Goal: Information Seeking & Learning: Learn about a topic

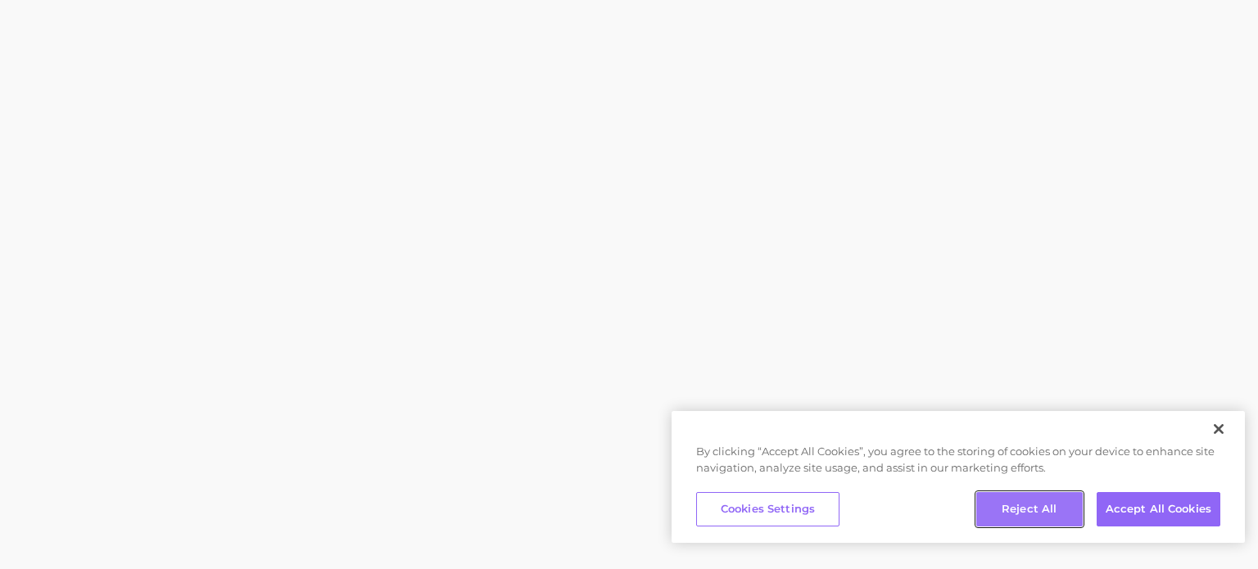
click at [1057, 513] on button "Reject All" at bounding box center [1029, 509] width 106 height 34
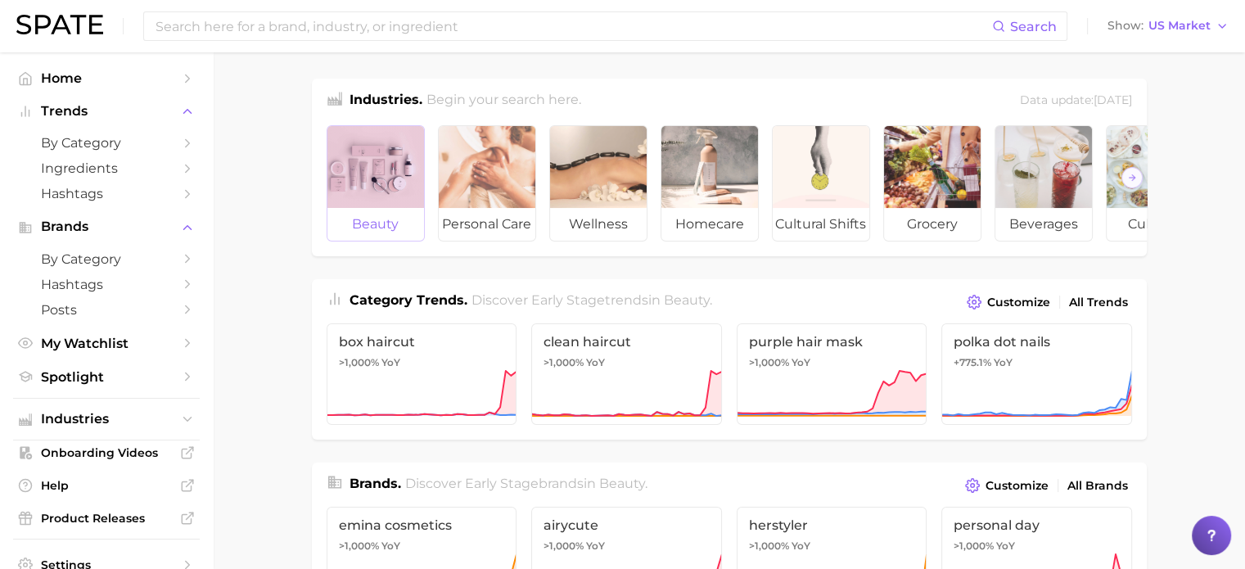
click at [409, 178] on div at bounding box center [375, 167] width 97 height 82
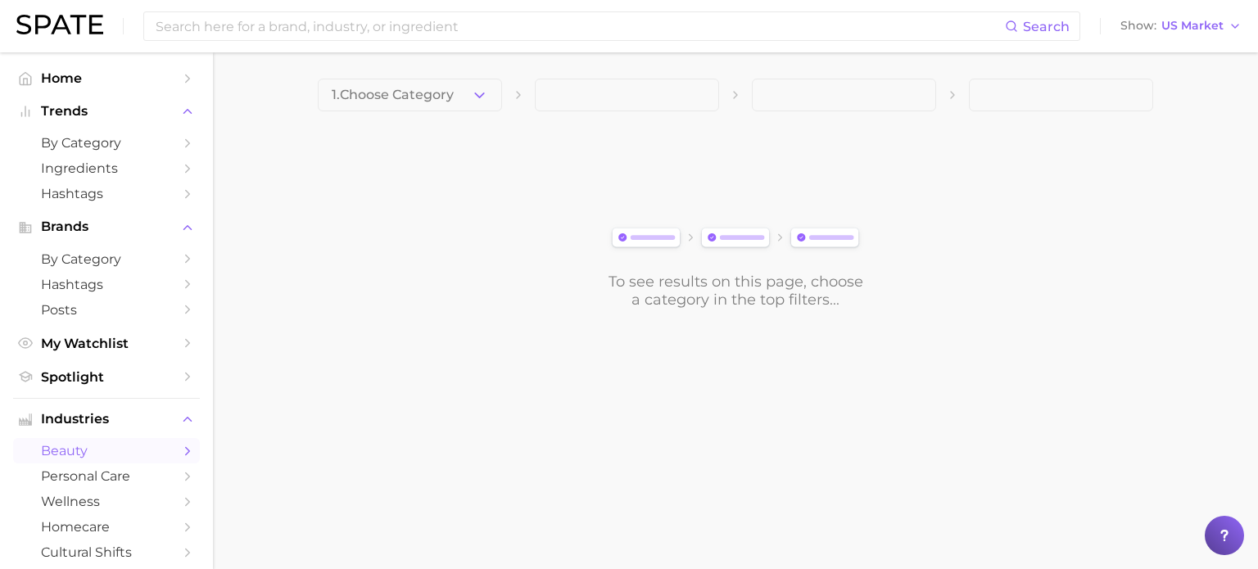
click at [428, 75] on main "1. Choose Category To see results on this page, choose a category in the top fi…" at bounding box center [735, 221] width 1045 height 338
click at [413, 89] on span "1. Choose Category" at bounding box center [393, 95] width 122 height 15
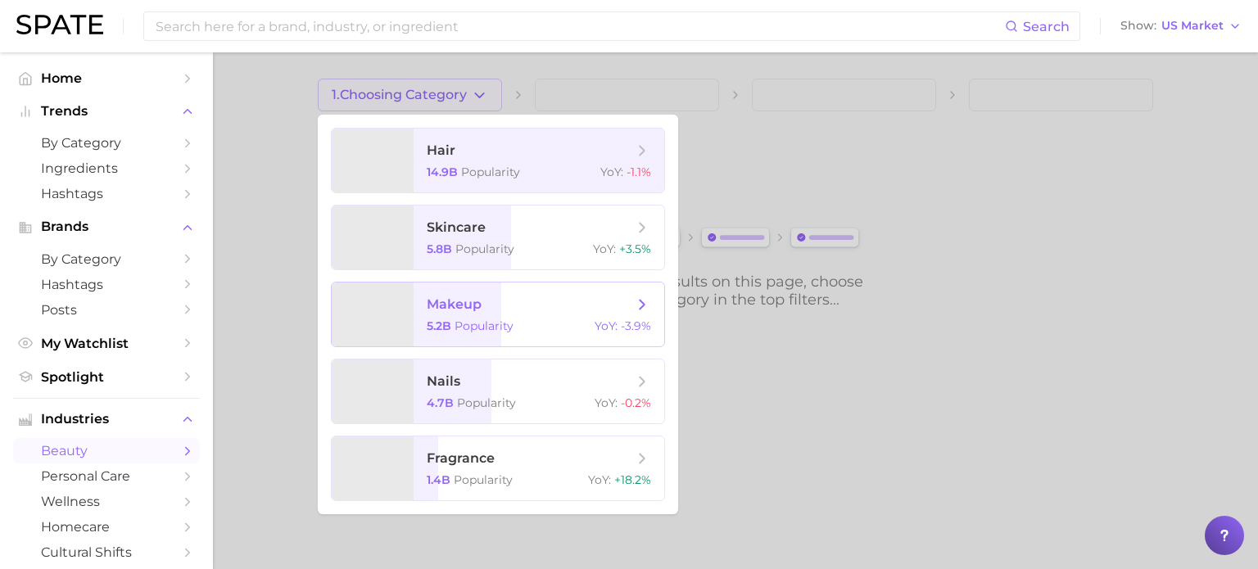
click at [558, 323] on div "5.2b Popularity YoY : -3.9%" at bounding box center [539, 325] width 224 height 15
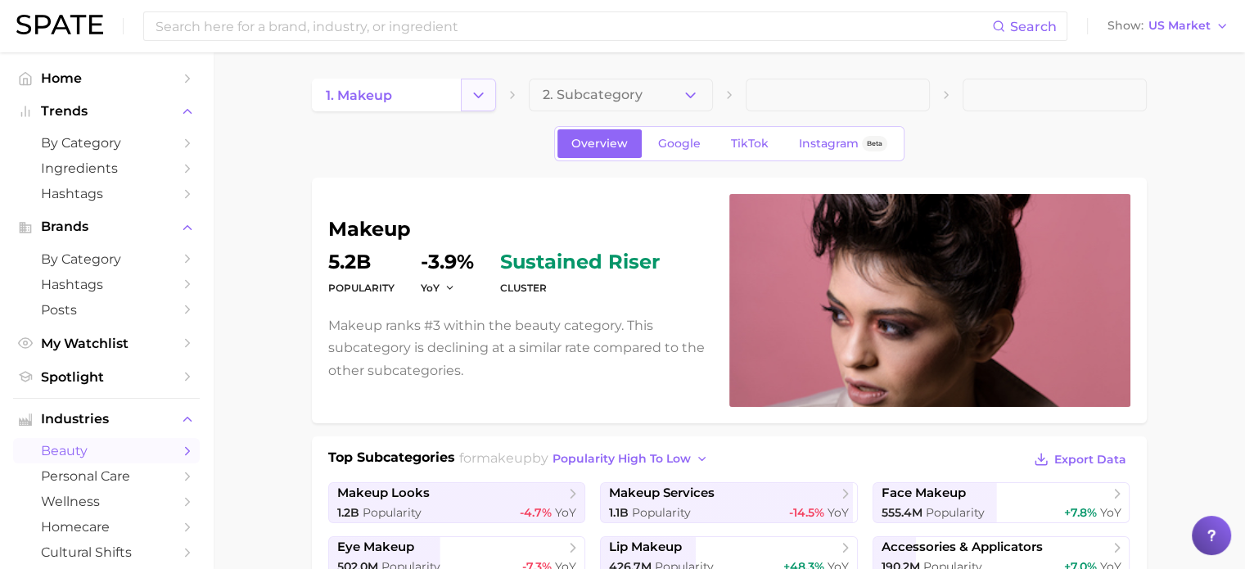
click at [477, 99] on icon "Change Category" at bounding box center [478, 95] width 17 height 17
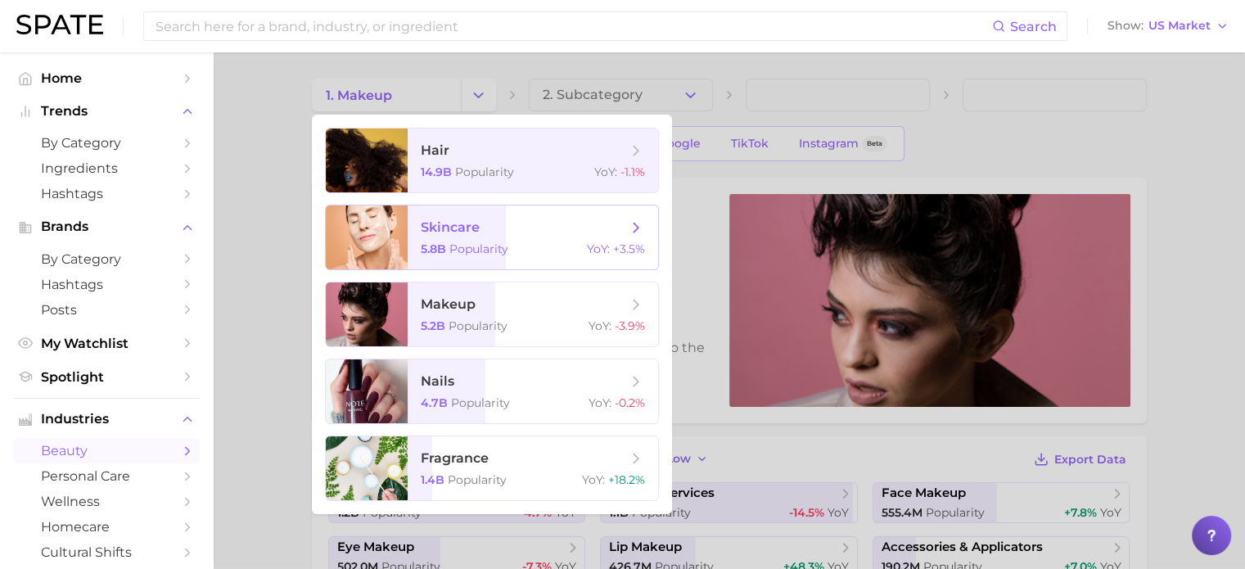
click at [534, 245] on div "5.8b Popularity YoY : +3.5%" at bounding box center [533, 249] width 224 height 15
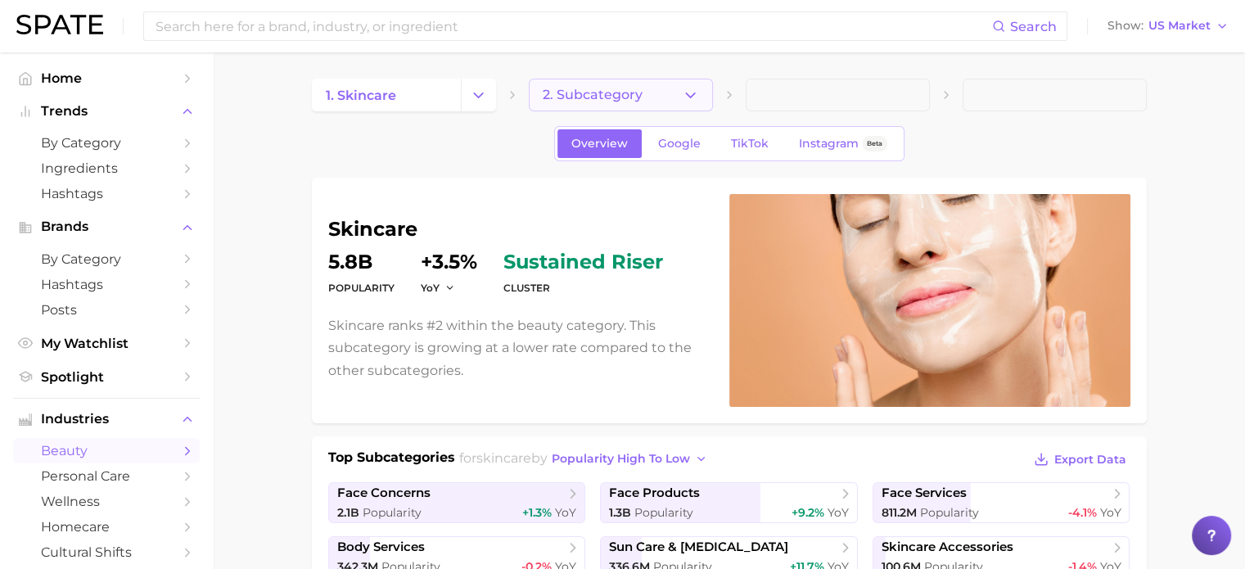
click at [631, 100] on span "2. Subcategory" at bounding box center [593, 95] width 100 height 15
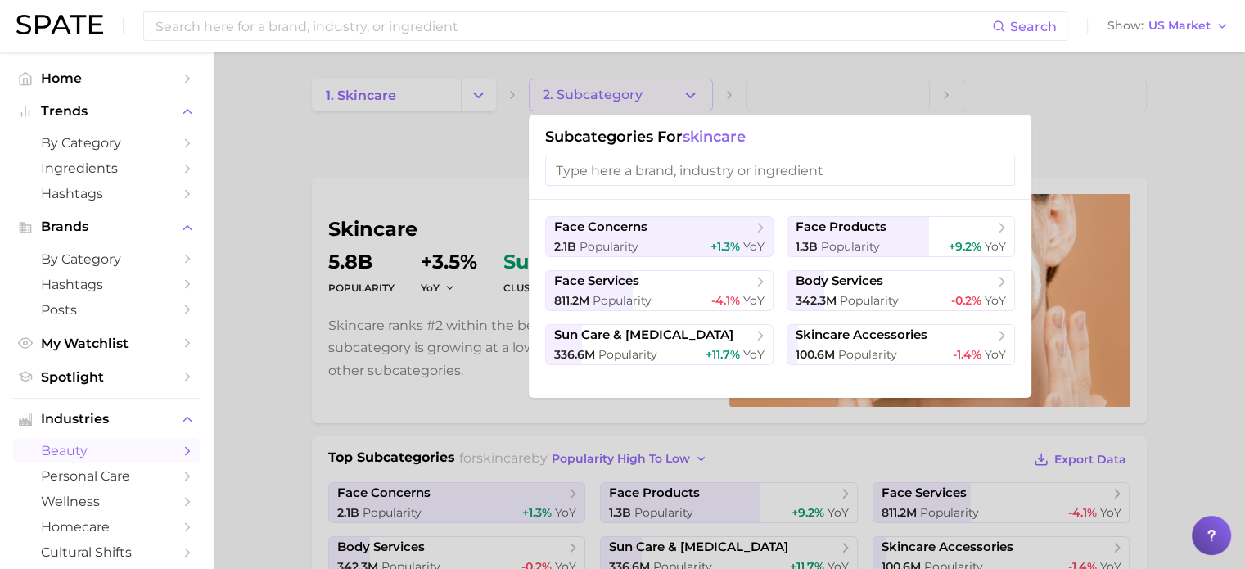
click at [606, 97] on div at bounding box center [622, 284] width 1245 height 569
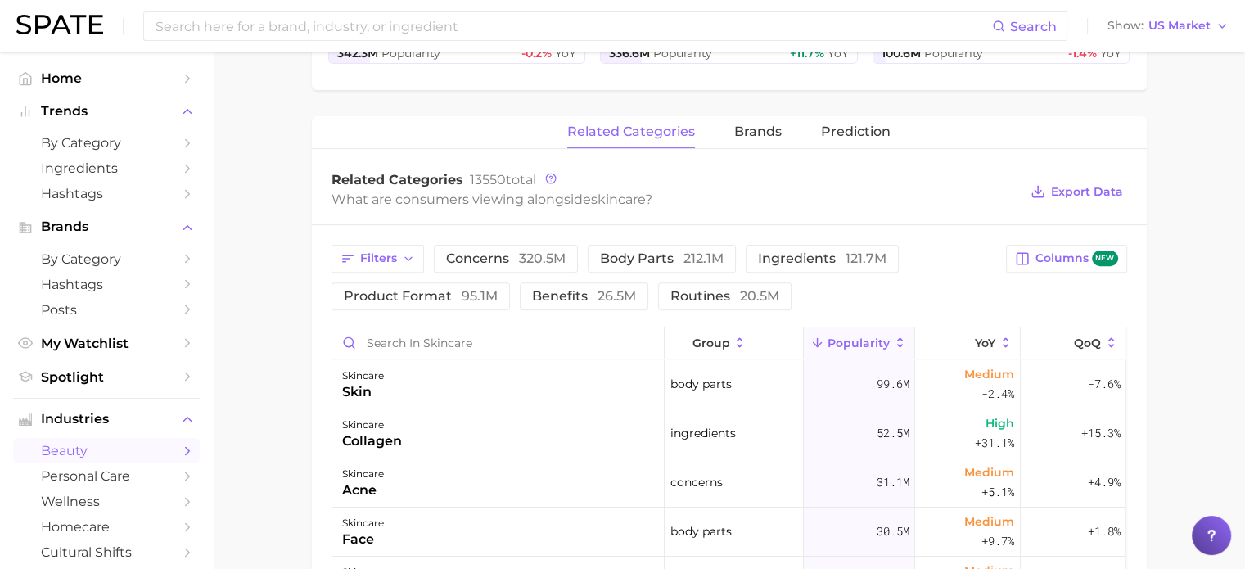
scroll to position [520, 0]
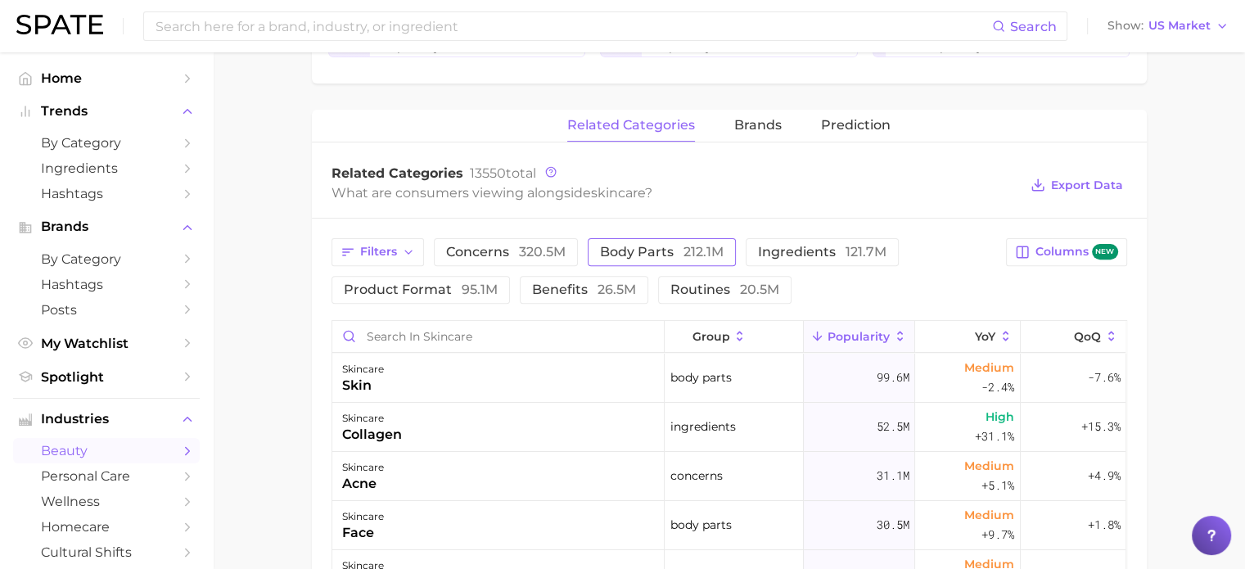
click at [672, 246] on span "body parts 212.1m" at bounding box center [662, 252] width 124 height 13
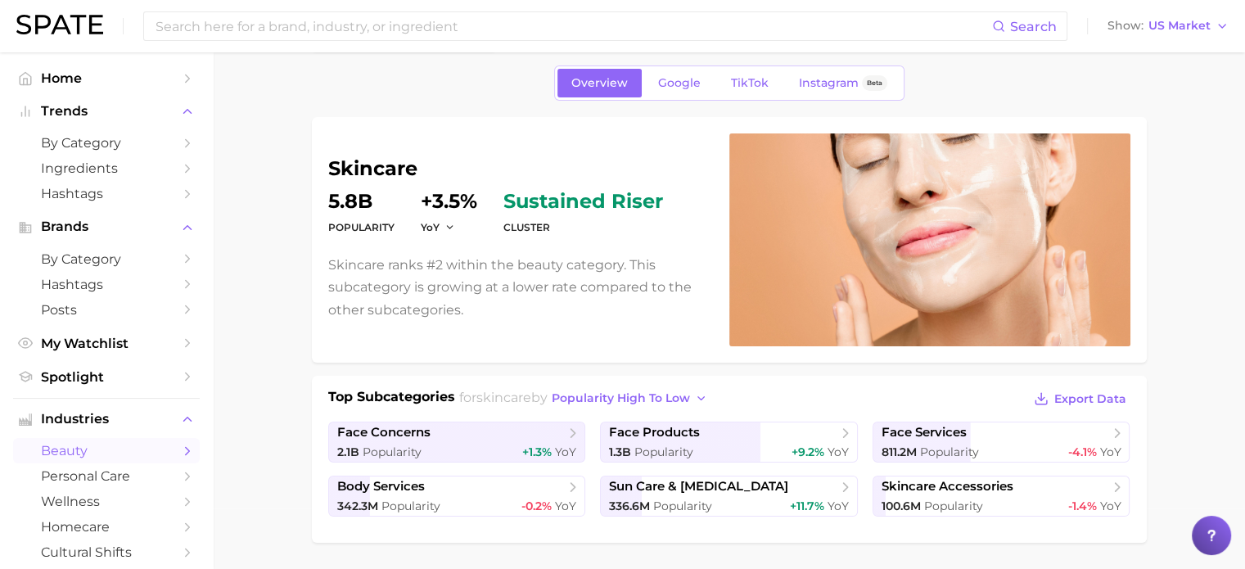
scroll to position [52, 0]
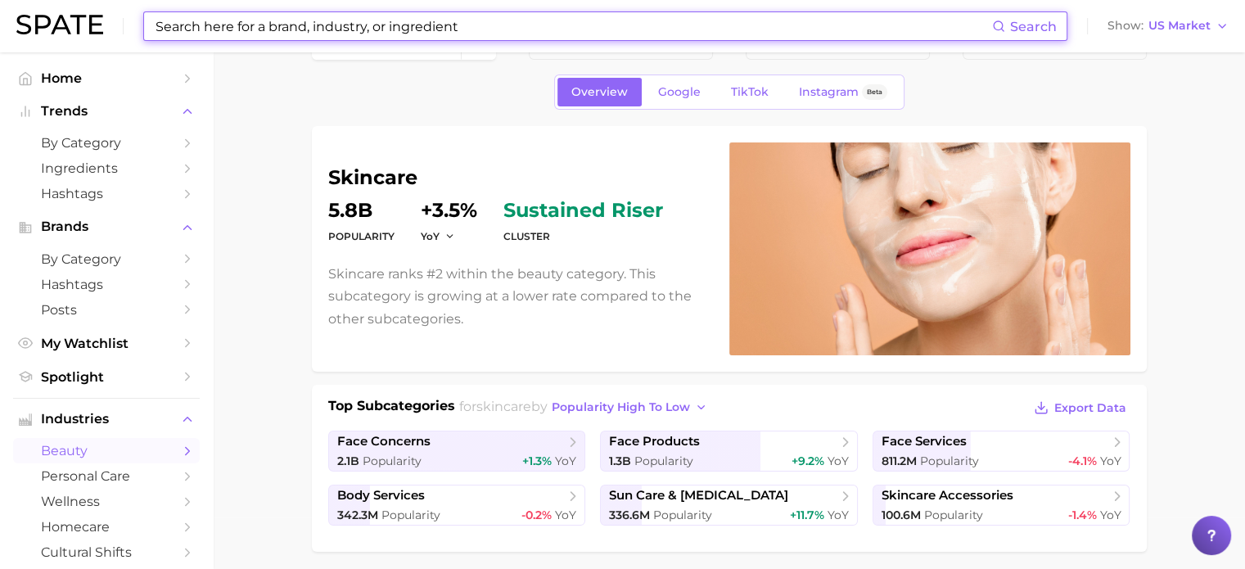
click at [522, 30] on input at bounding box center [573, 26] width 838 height 28
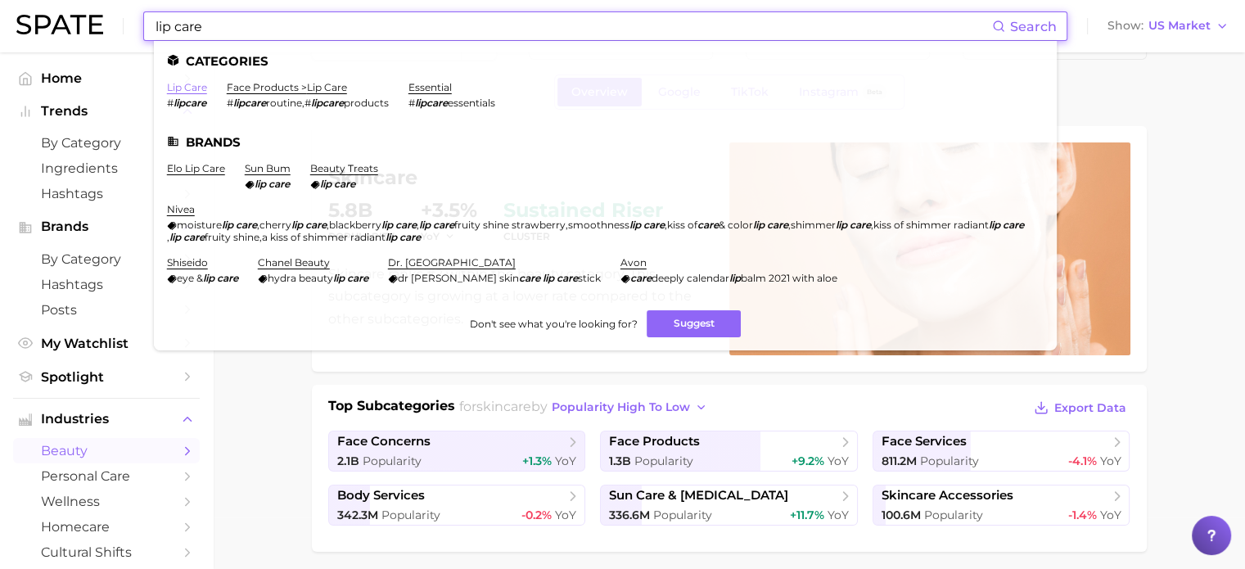
type input "lip care"
click at [183, 91] on link "lip care" at bounding box center [187, 87] width 40 height 12
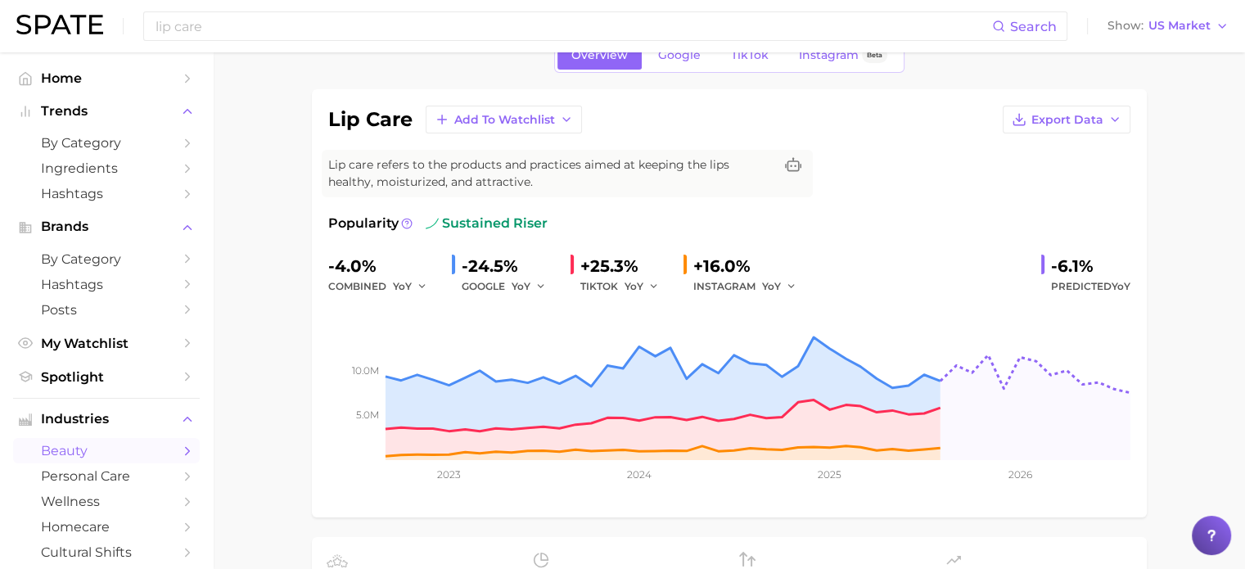
scroll to position [88, 0]
click at [684, 59] on span "Google" at bounding box center [679, 55] width 43 height 14
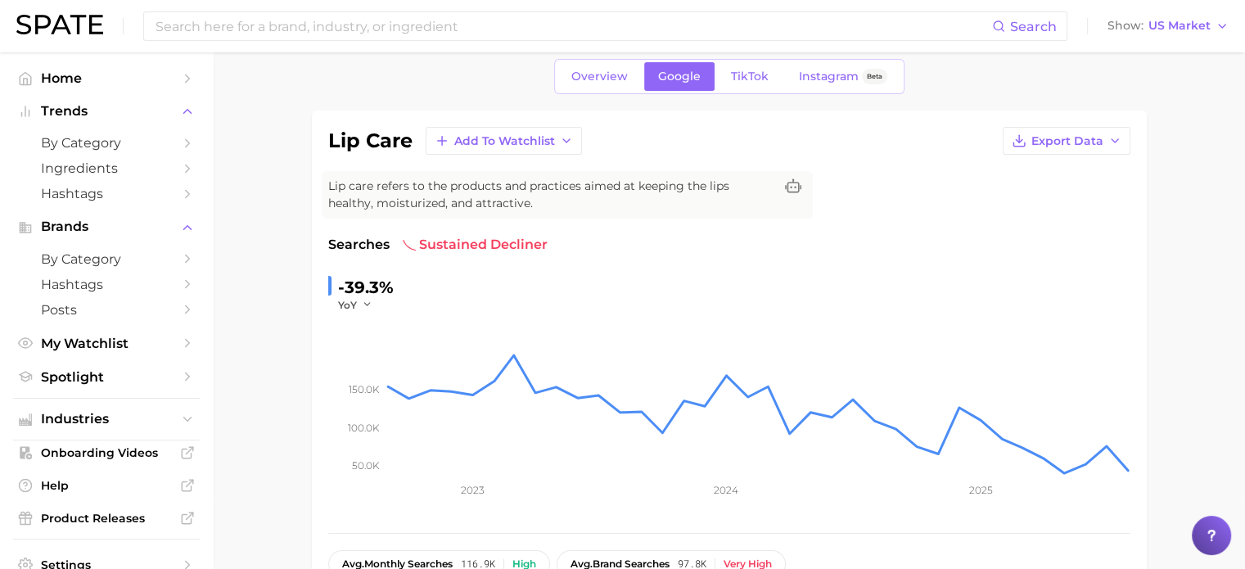
scroll to position [7, 0]
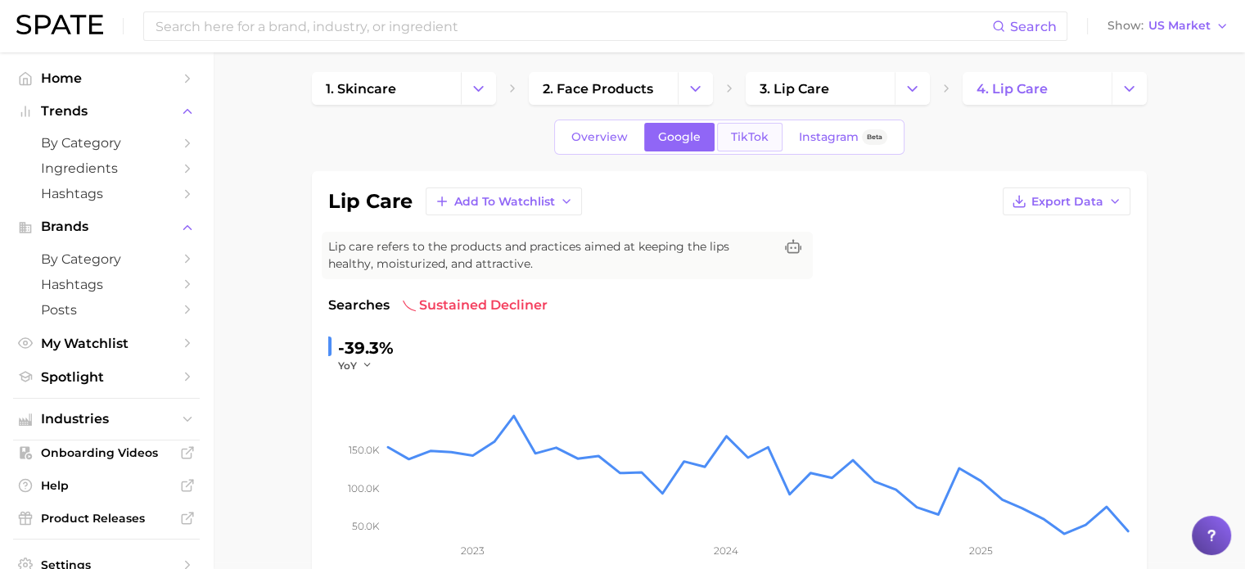
click at [757, 130] on span "TikTok" at bounding box center [750, 137] width 38 height 14
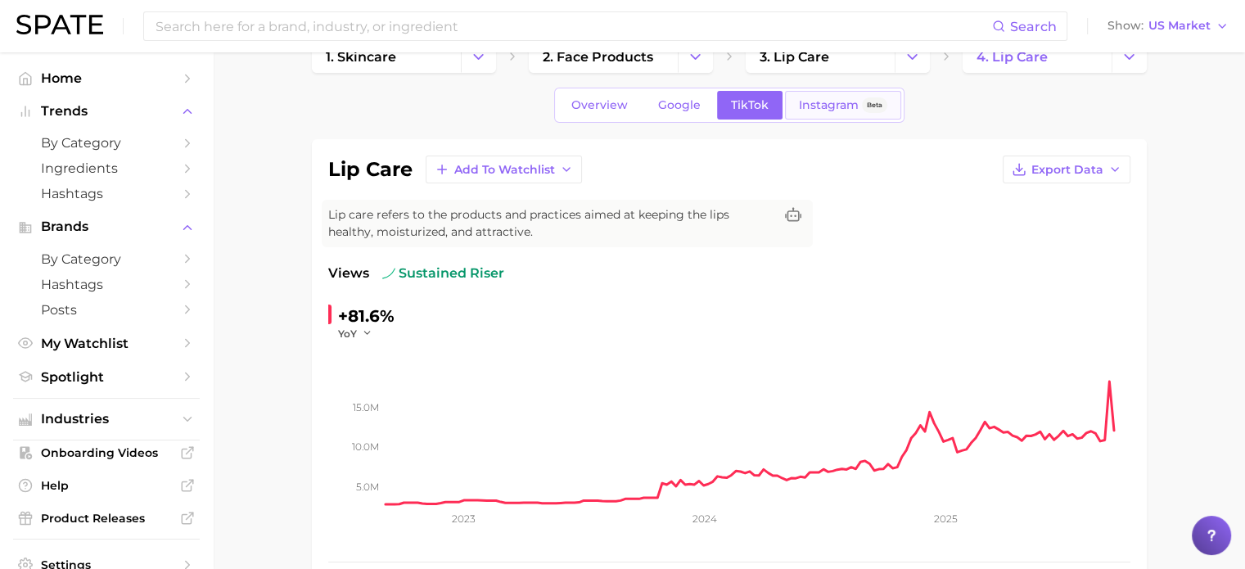
click at [812, 101] on span "Instagram" at bounding box center [829, 105] width 60 height 14
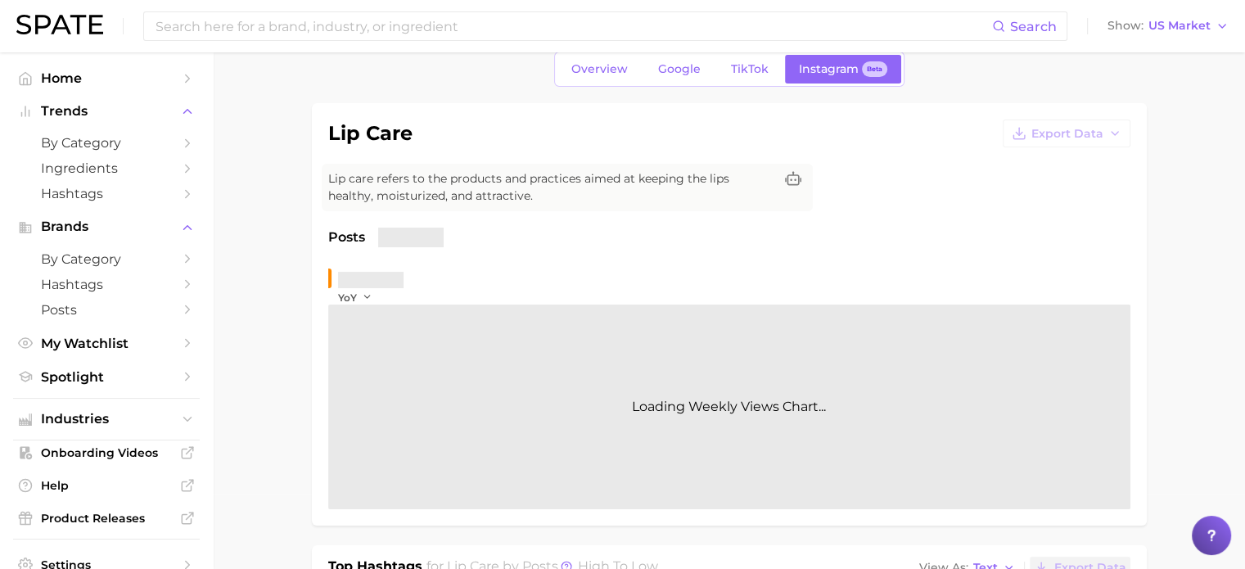
scroll to position [85, 0]
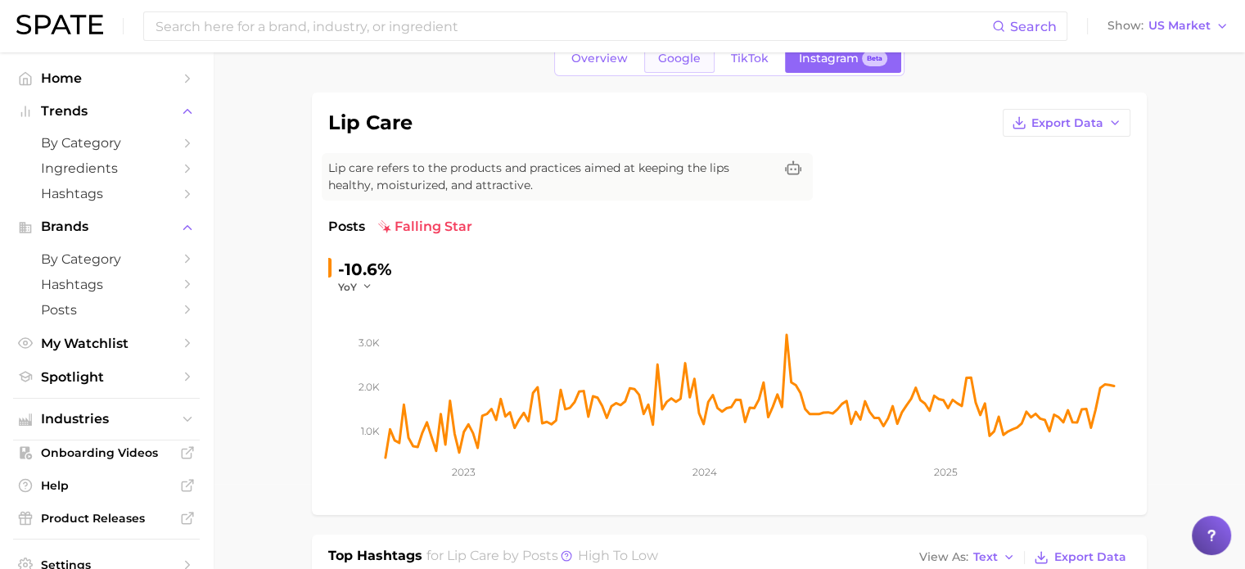
click at [680, 59] on span "Google" at bounding box center [679, 59] width 43 height 14
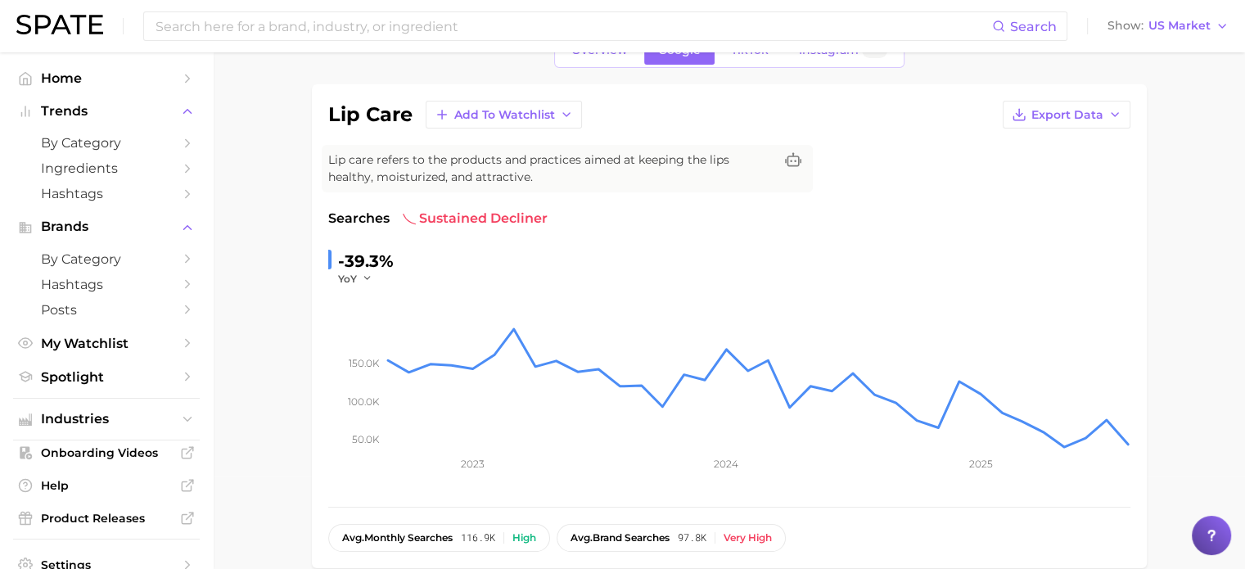
scroll to position [94, 0]
click at [593, 57] on link "Overview" at bounding box center [600, 49] width 84 height 29
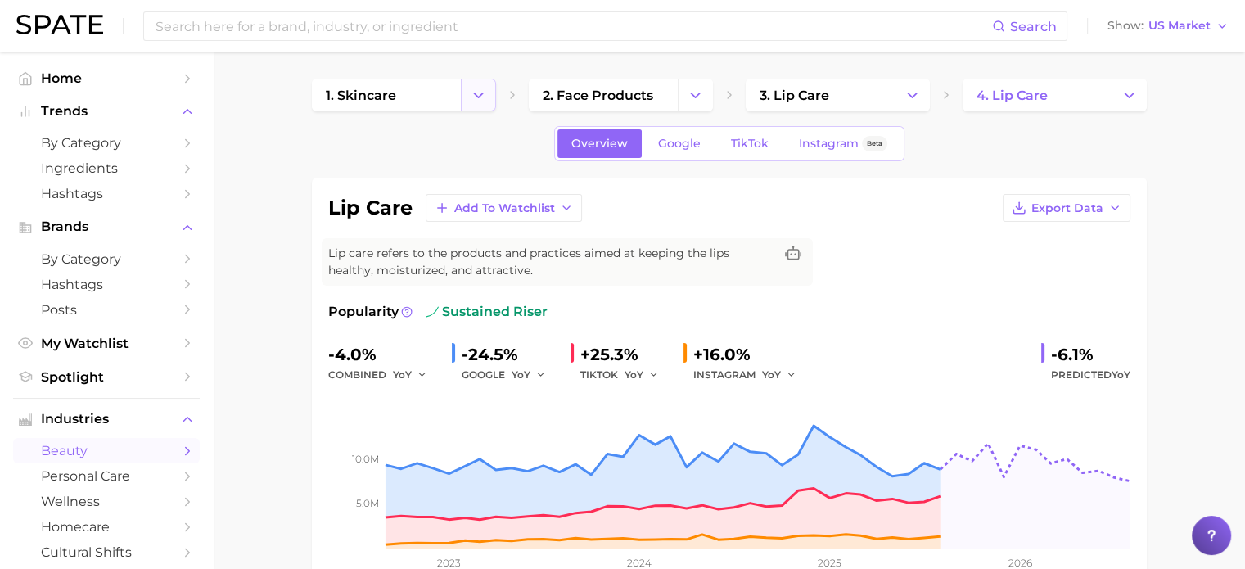
click at [466, 93] on button "Change Category" at bounding box center [478, 95] width 35 height 33
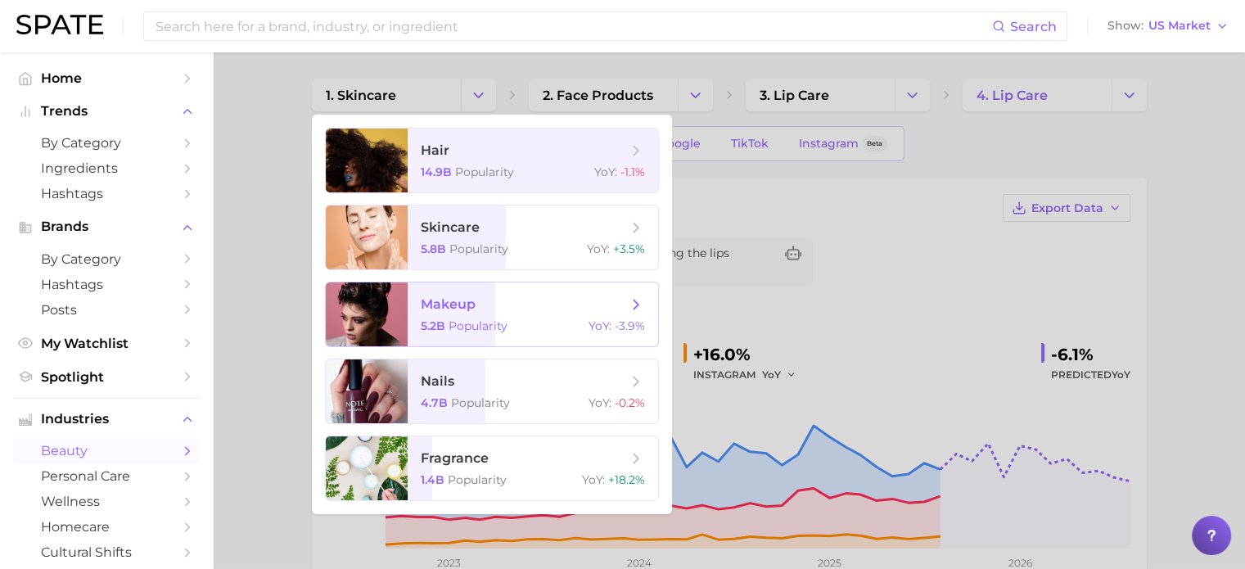
click at [490, 316] on span "makeup 5.2b Popularity YoY : -3.9%" at bounding box center [533, 314] width 251 height 64
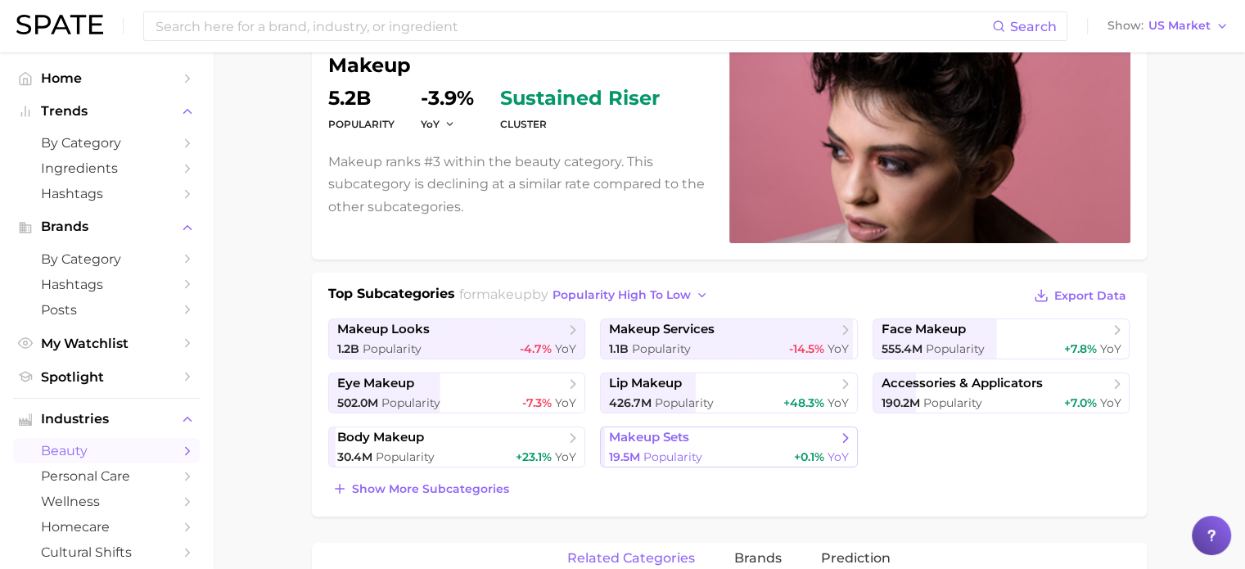
scroll to position [164, 0]
click at [729, 386] on span "lip makeup" at bounding box center [723, 384] width 228 height 16
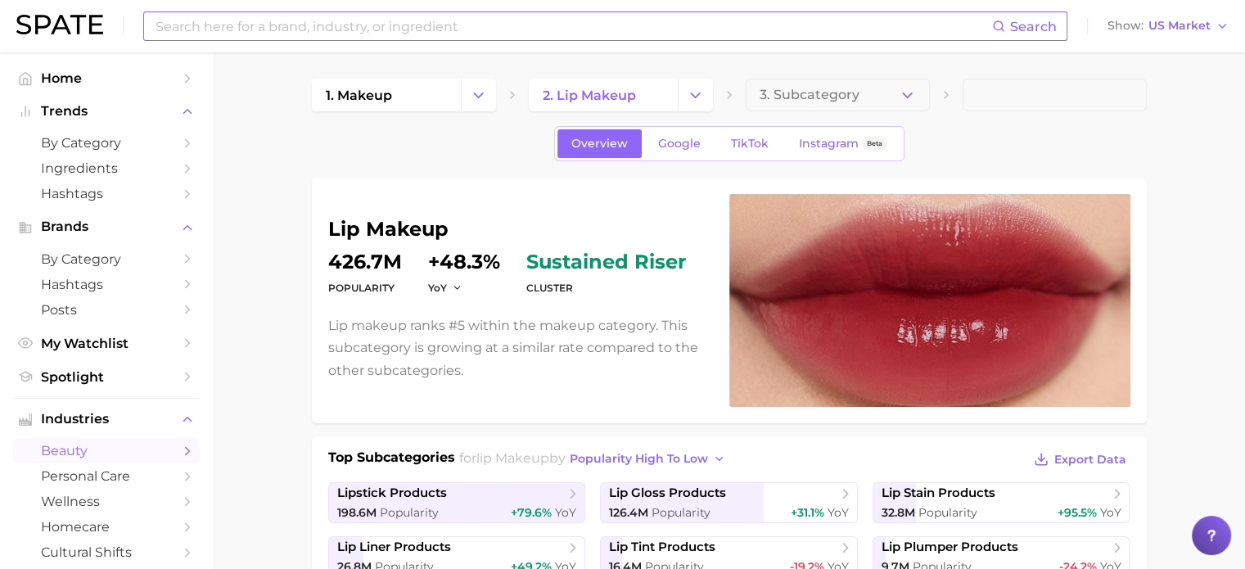
click at [412, 34] on input at bounding box center [573, 26] width 838 height 28
type input "[MEDICAL_DATA]"
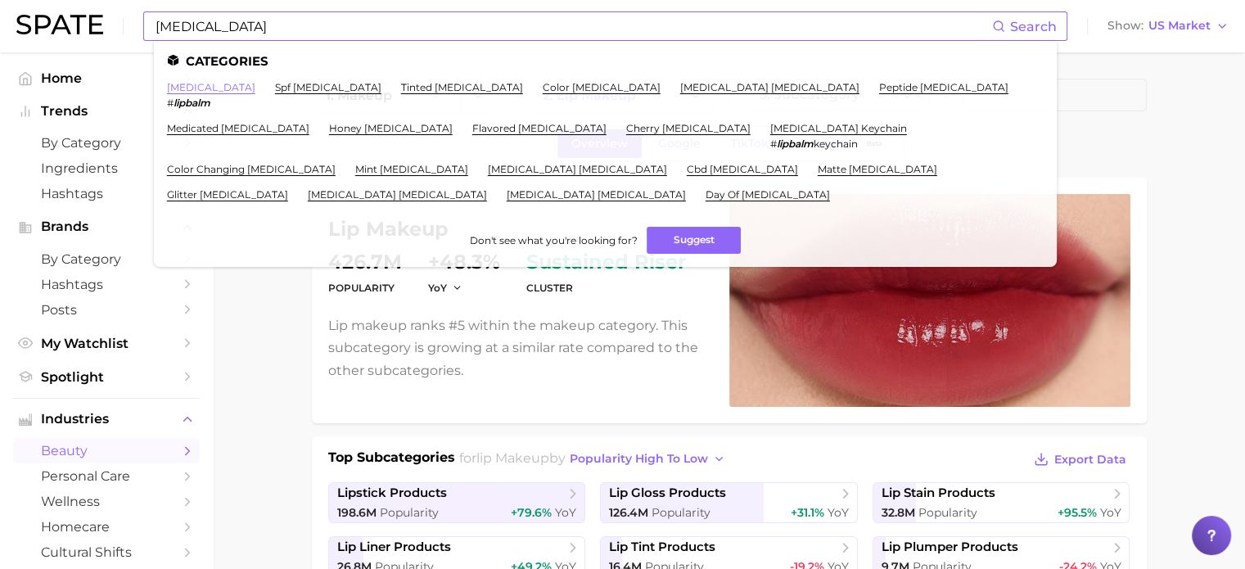
click at [202, 84] on link "[MEDICAL_DATA]" at bounding box center [211, 87] width 88 height 12
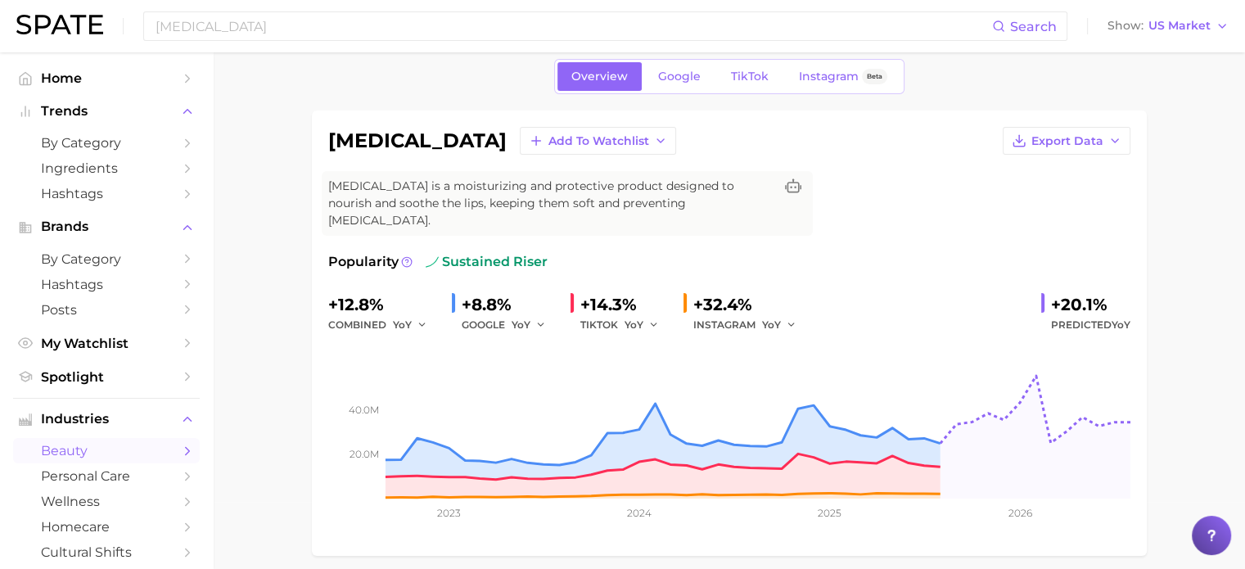
scroll to position [74, 0]
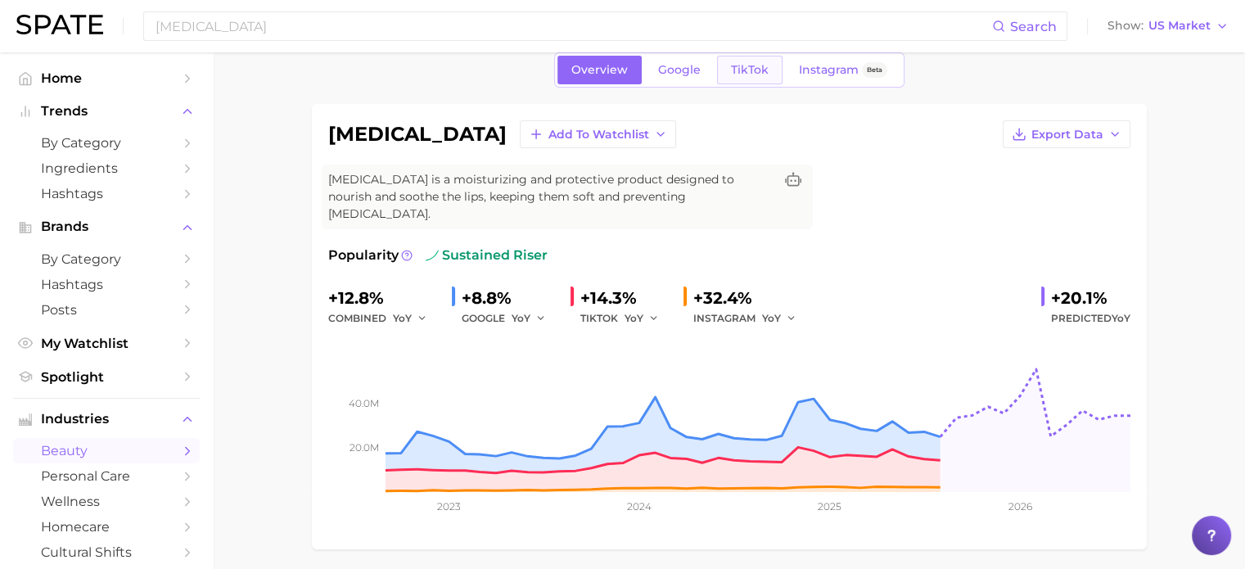
click at [752, 61] on link "TikTok" at bounding box center [749, 70] width 65 height 29
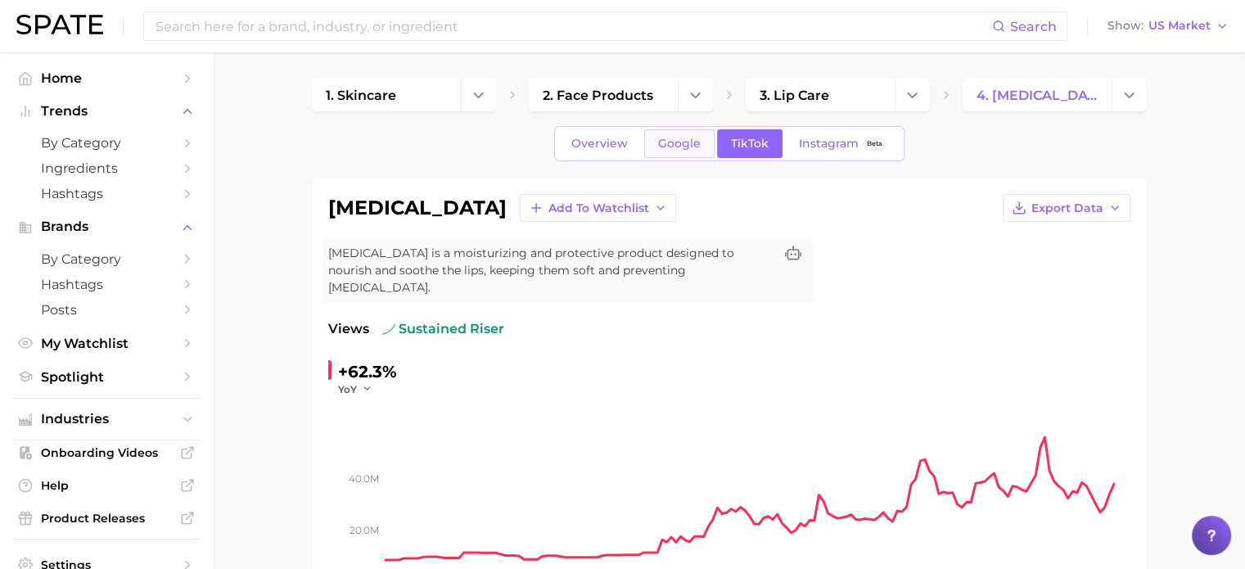
click at [677, 143] on span "Google" at bounding box center [679, 144] width 43 height 14
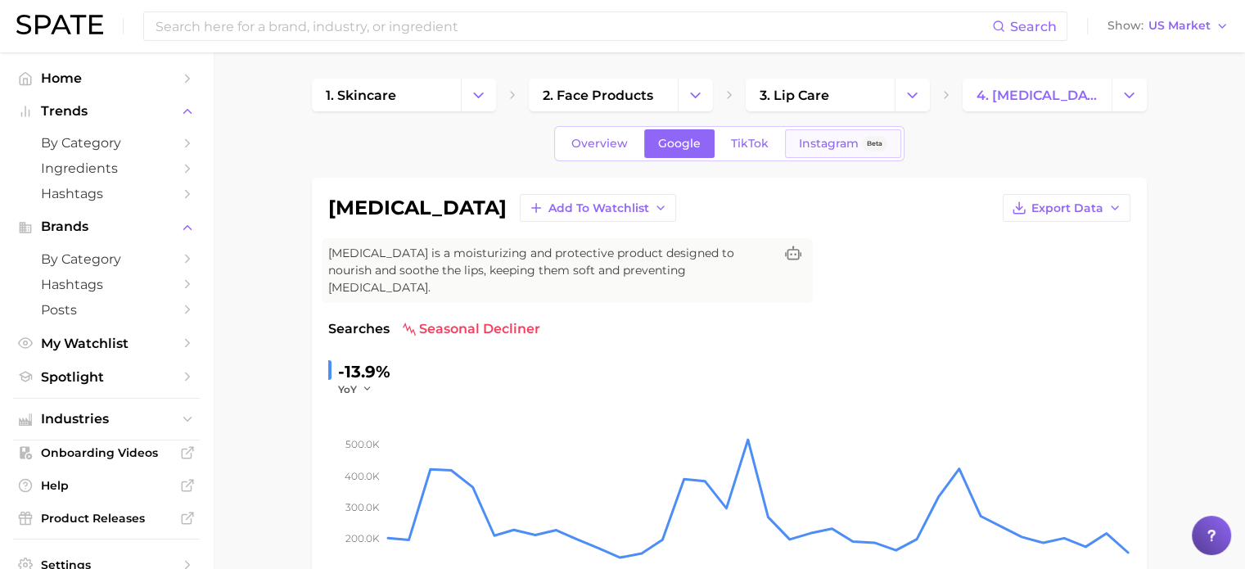
click at [833, 137] on span "Instagram" at bounding box center [829, 144] width 60 height 14
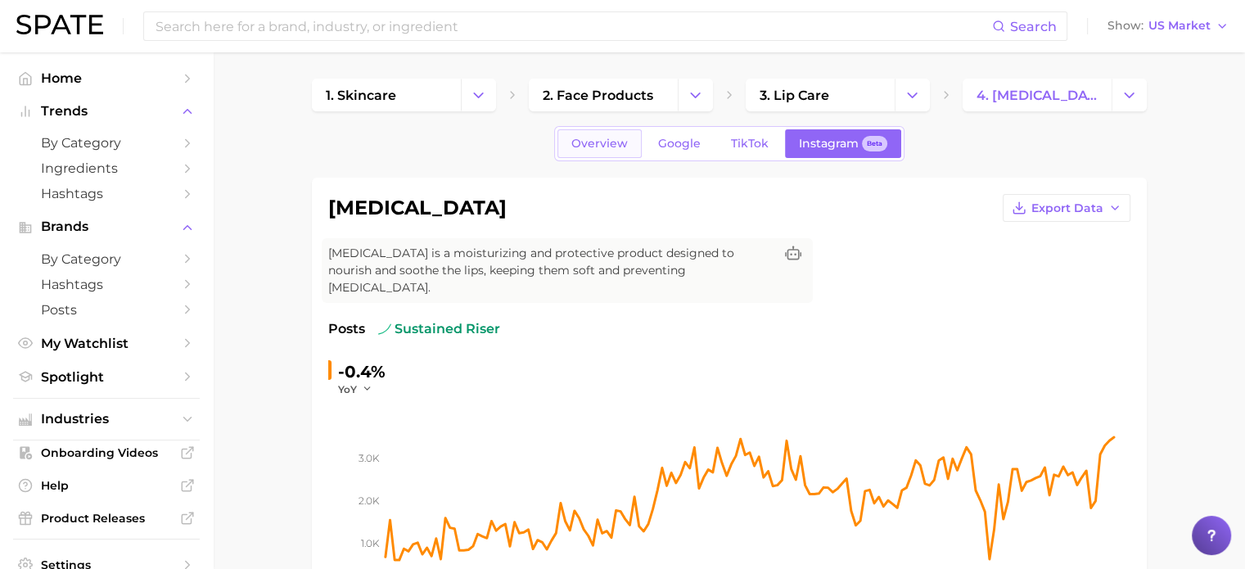
click at [577, 137] on span "Overview" at bounding box center [599, 144] width 56 height 14
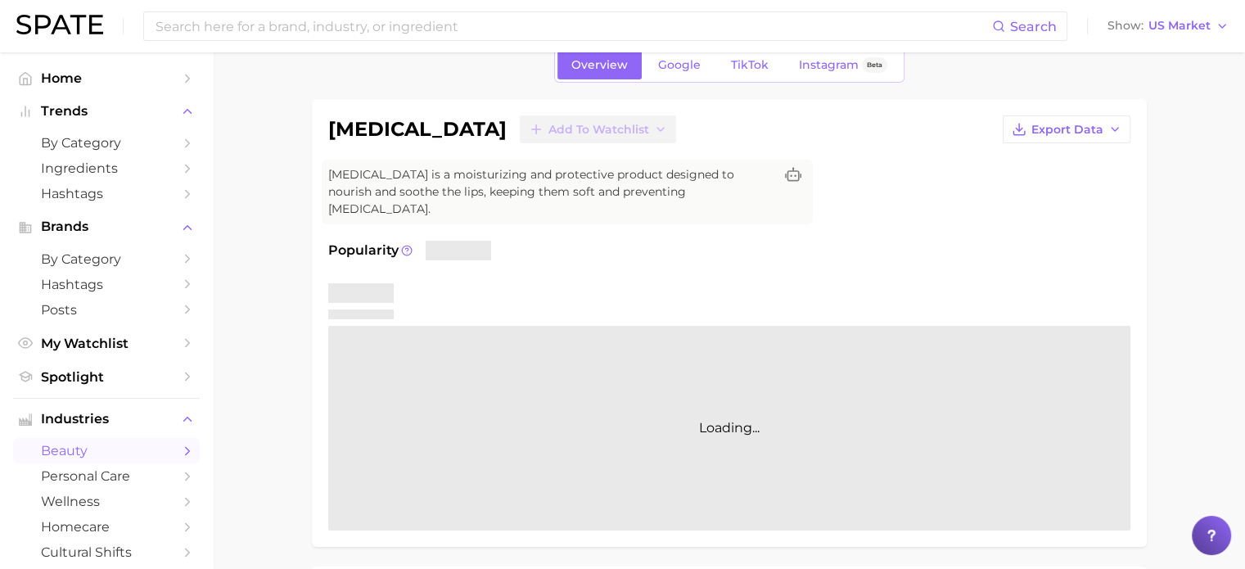
scroll to position [84, 0]
